Goal: Task Accomplishment & Management: Manage account settings

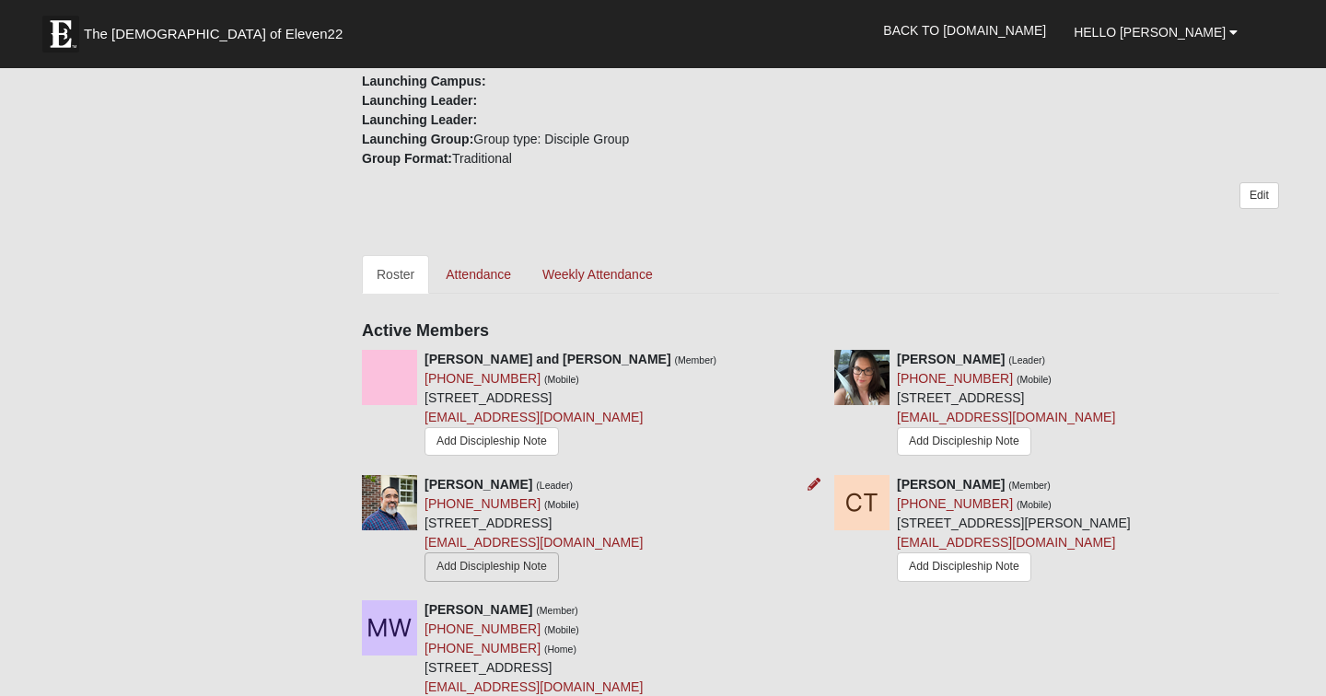
scroll to position [642, 0]
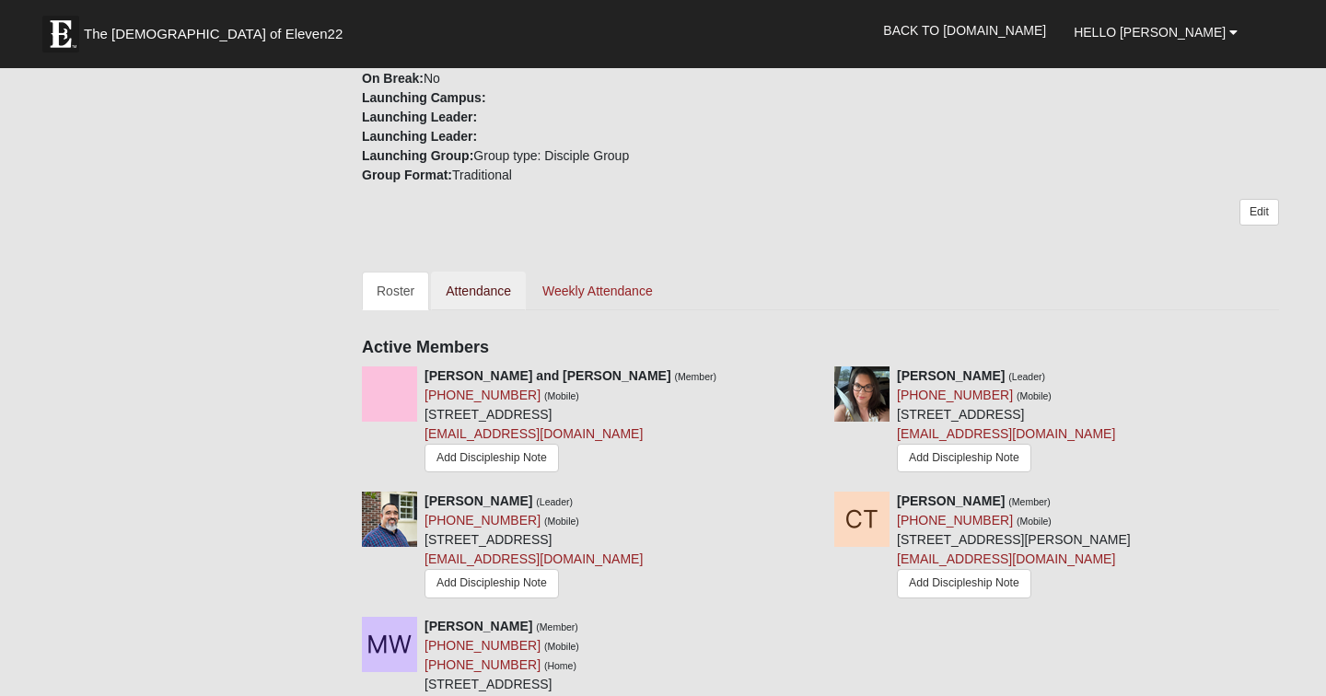
click at [479, 298] on link "Attendance" at bounding box center [478, 291] width 95 height 39
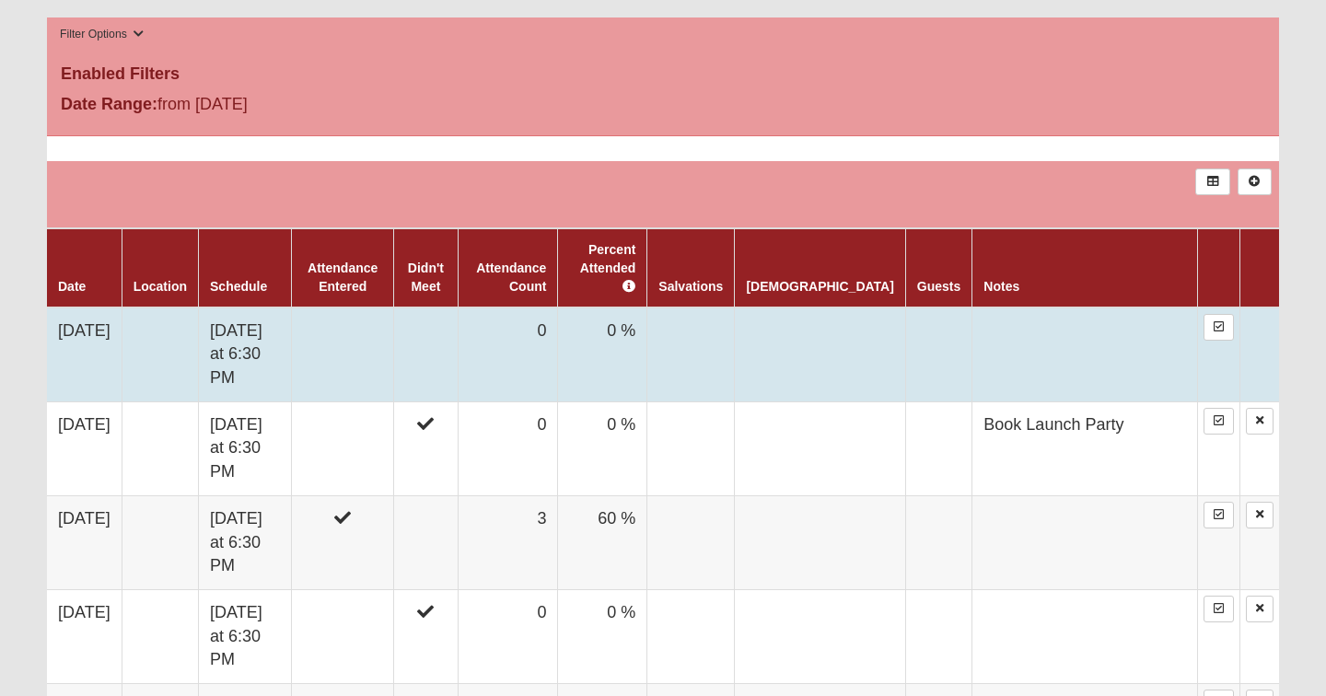
scroll to position [979, 0]
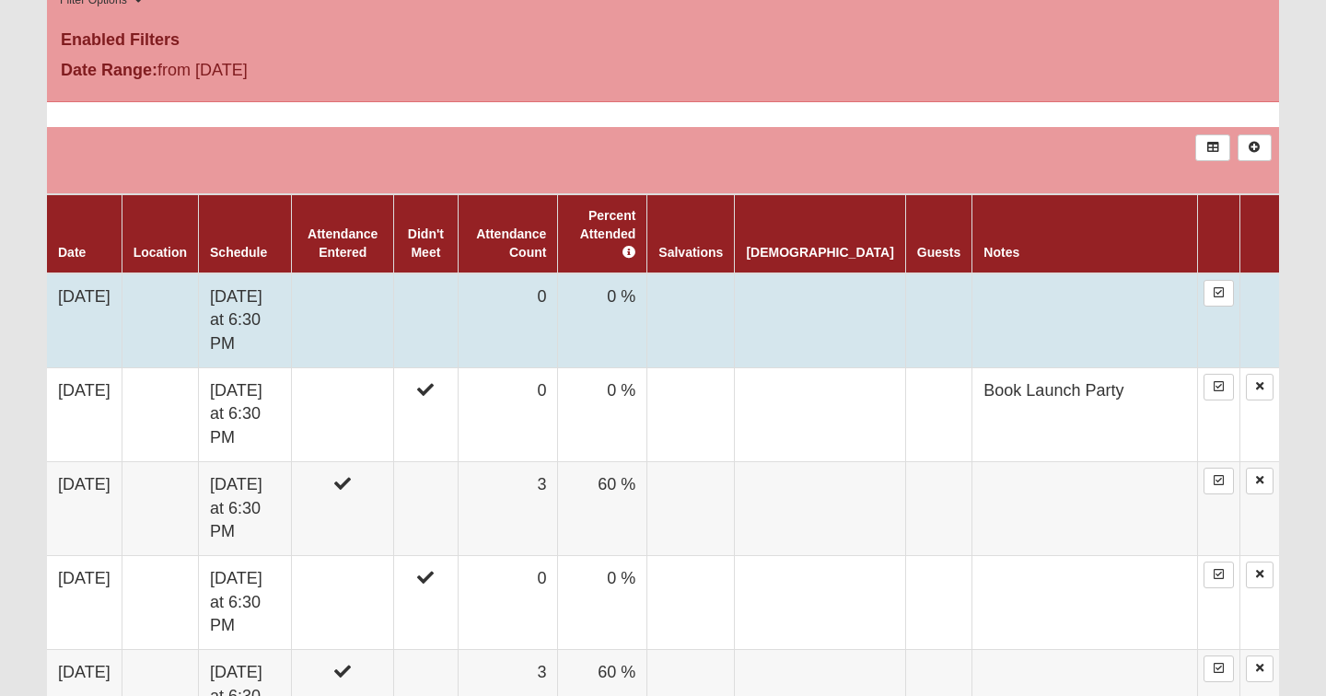
click at [558, 297] on td "0" at bounding box center [508, 321] width 100 height 95
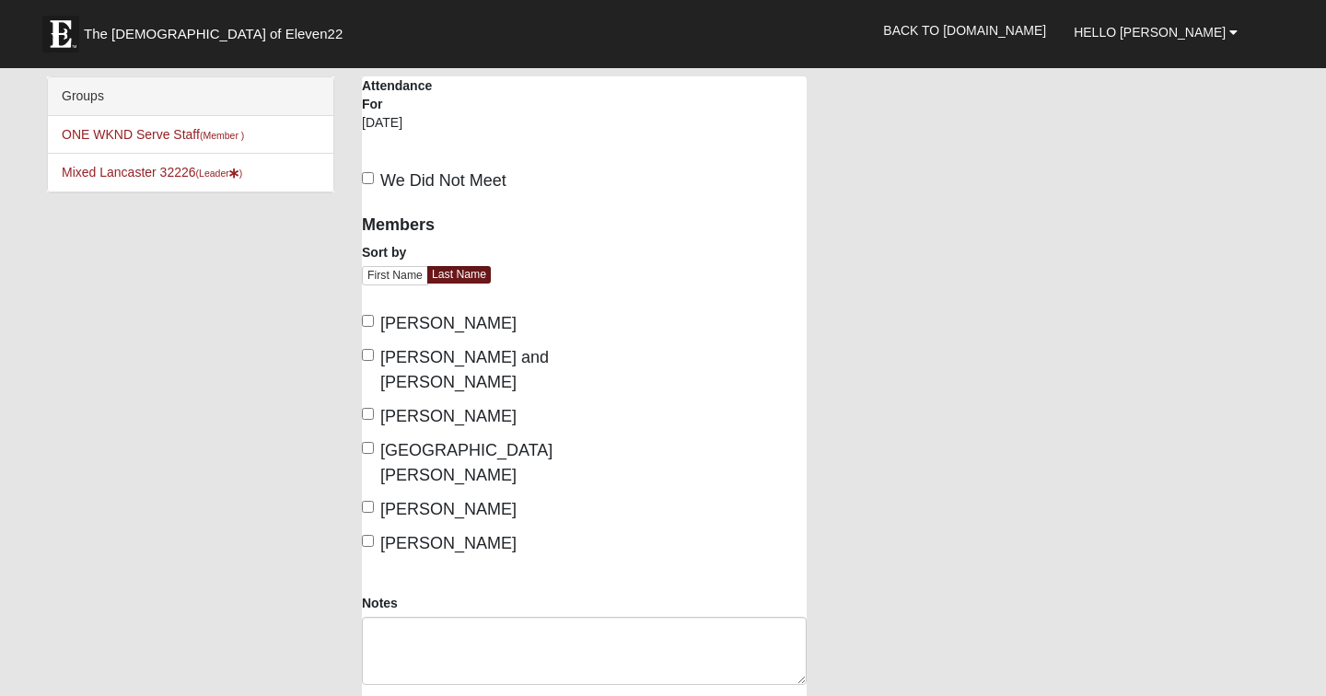
click at [369, 408] on input "[PERSON_NAME]" at bounding box center [368, 414] width 12 height 12
checkbox input "true"
click at [365, 442] on input "[GEOGRAPHIC_DATA][PERSON_NAME]" at bounding box center [368, 448] width 12 height 12
checkbox input "true"
click at [369, 321] on input "[PERSON_NAME]" at bounding box center [368, 321] width 12 height 12
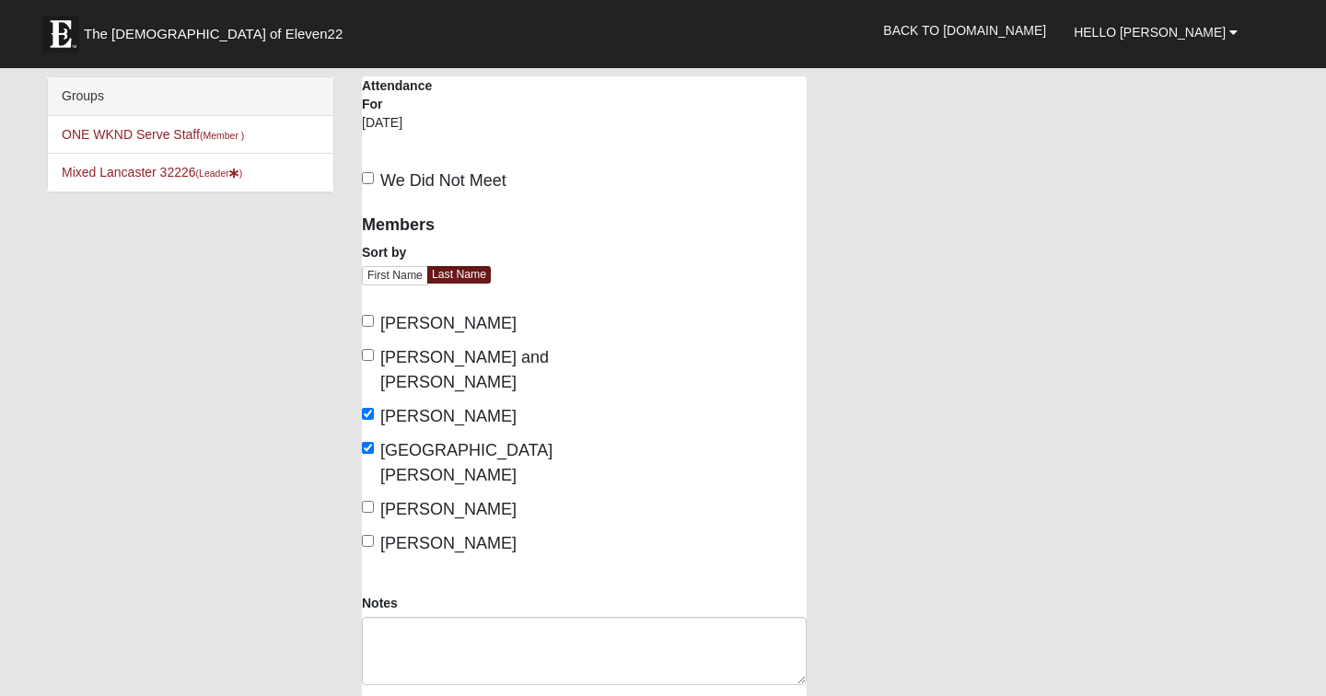
checkbox input "true"
click at [369, 356] on input "[PERSON_NAME] and [PERSON_NAME]" at bounding box center [368, 355] width 12 height 12
checkbox input "true"
click at [368, 535] on input "[PERSON_NAME]" at bounding box center [368, 541] width 12 height 12
checkbox input "true"
